Goal: Find contact information: Find contact information

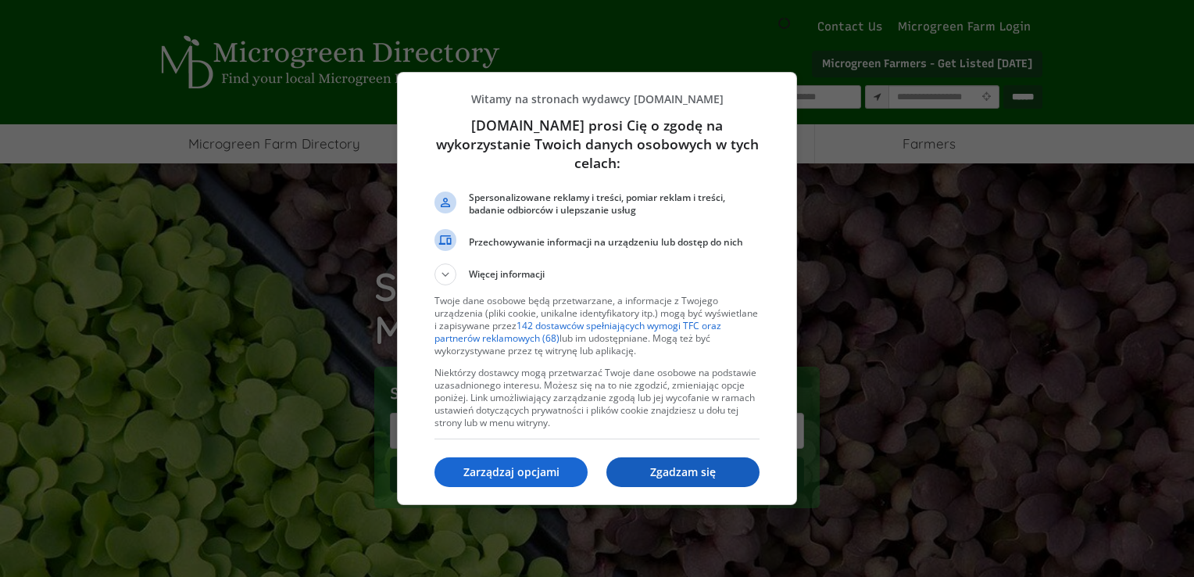
click at [624, 470] on p "Zgadzam się" at bounding box center [682, 472] width 153 height 16
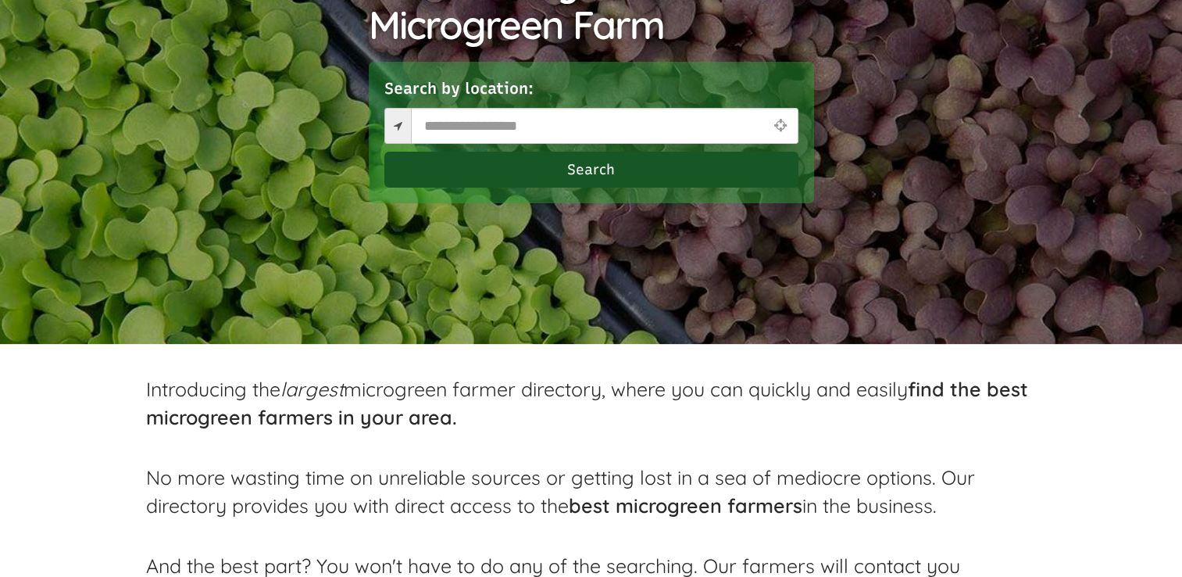
scroll to position [391, 0]
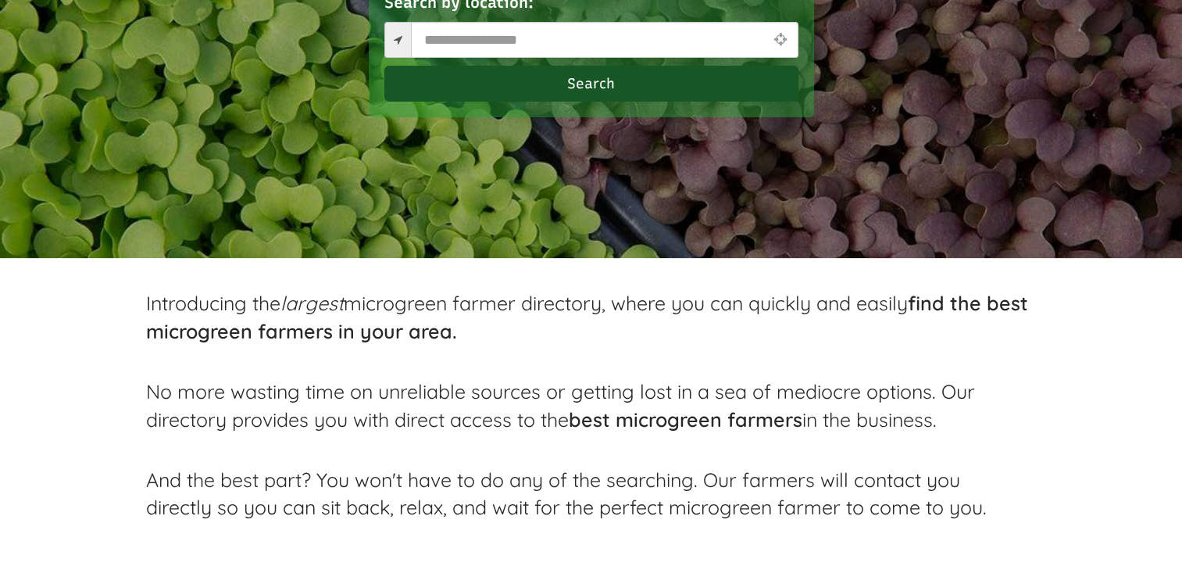
select select "Widżet języka Tłumacza"
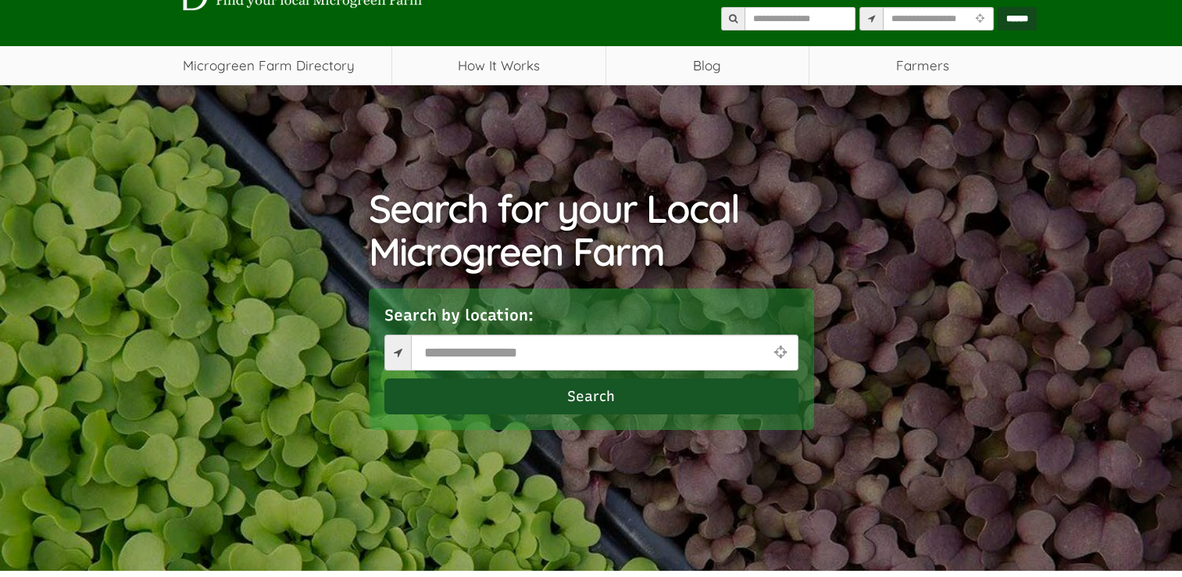
scroll to position [0, 0]
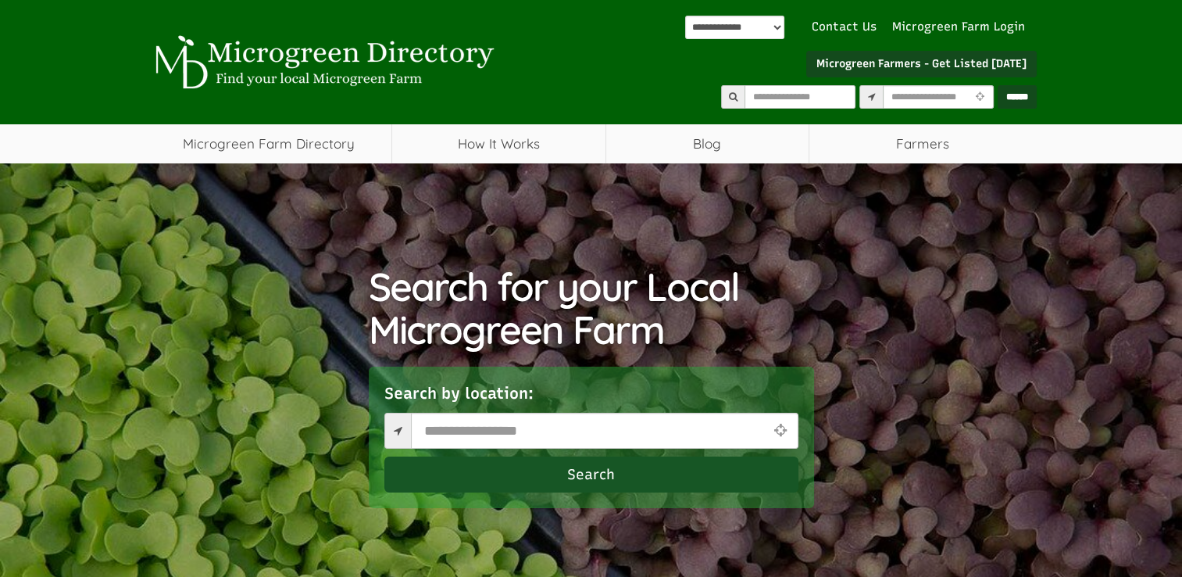
click at [1100, 61] on div "**********" at bounding box center [591, 81] width 1182 height 163
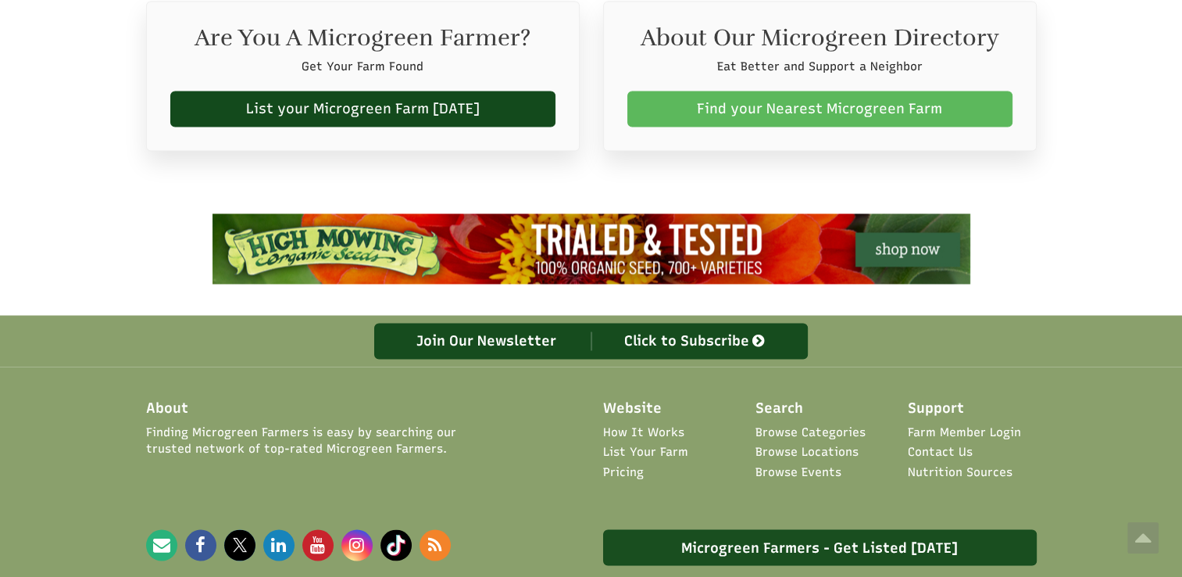
scroll to position [2647, 0]
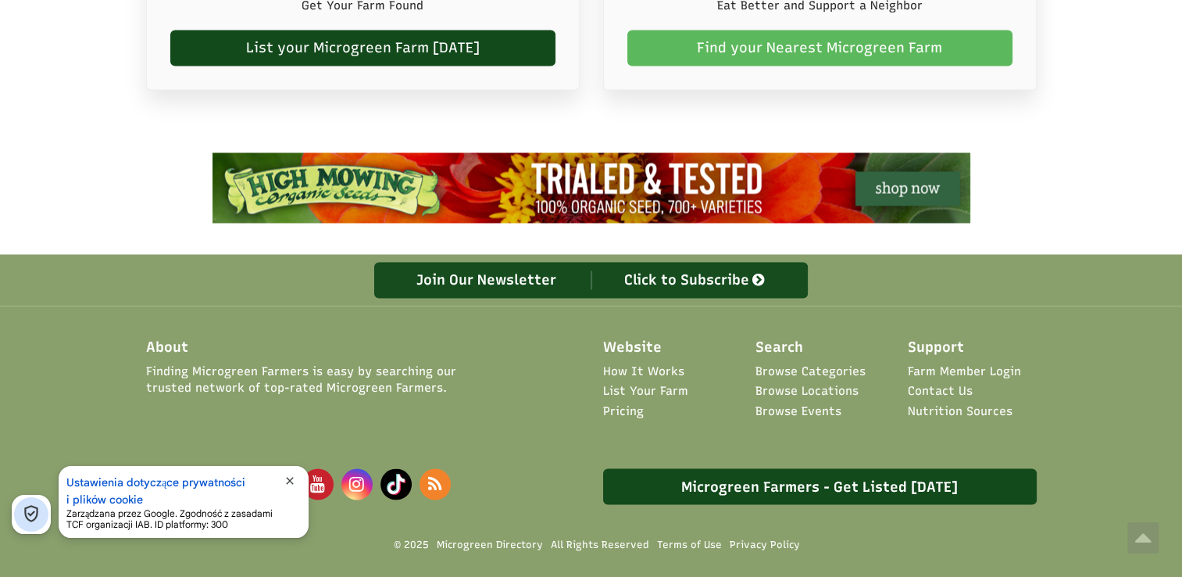
click at [934, 382] on link "Contact Us" at bounding box center [940, 390] width 65 height 16
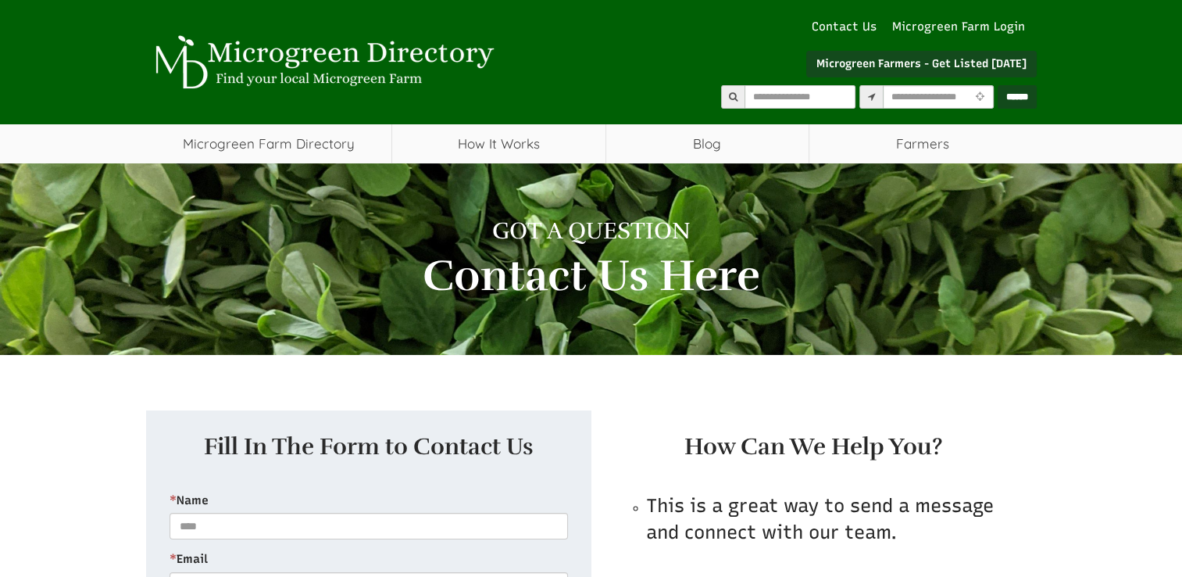
select select "Widżet języka Tłumacza"
